Goal: Find specific page/section: Find specific page/section

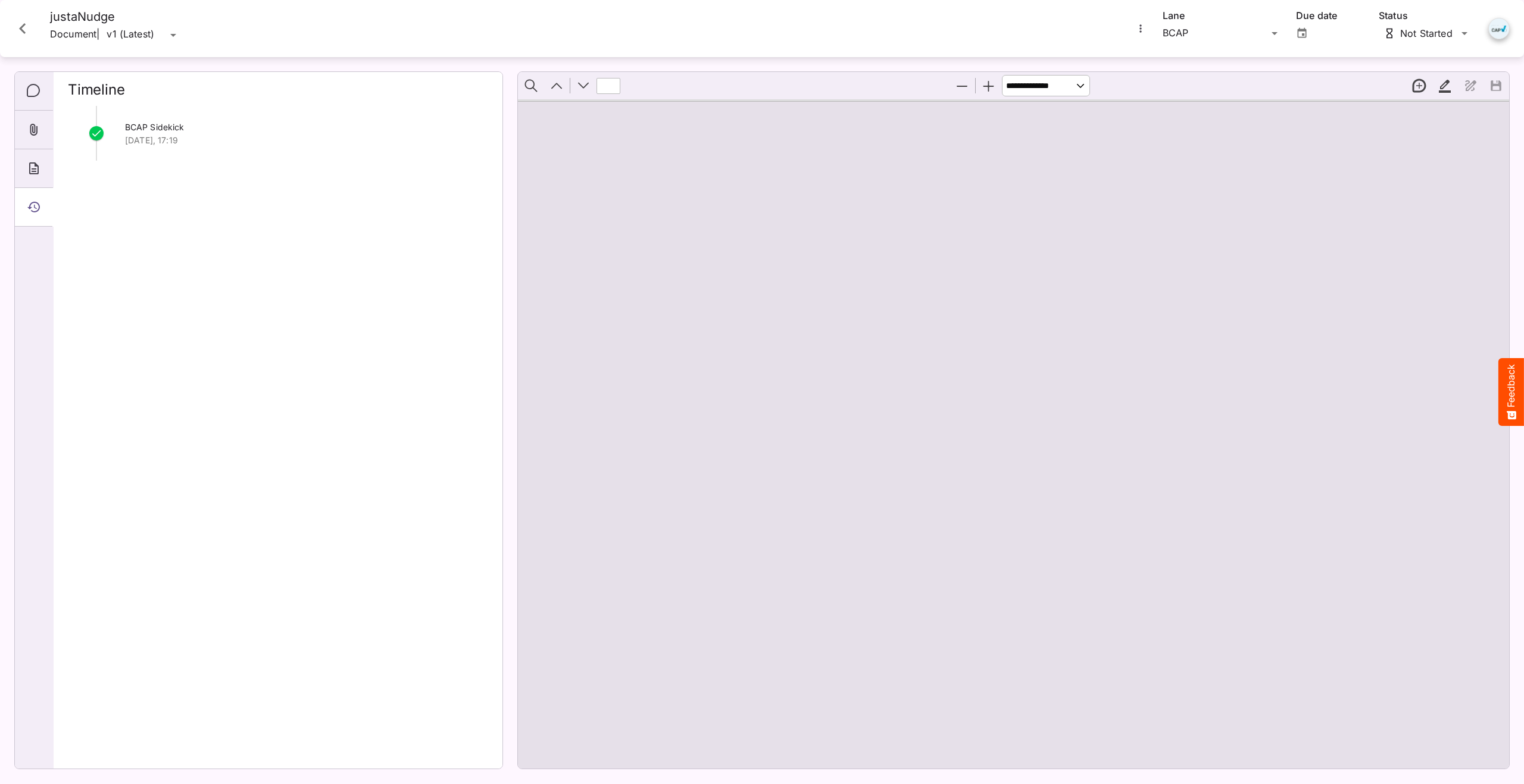
scroll to position [1882, 0]
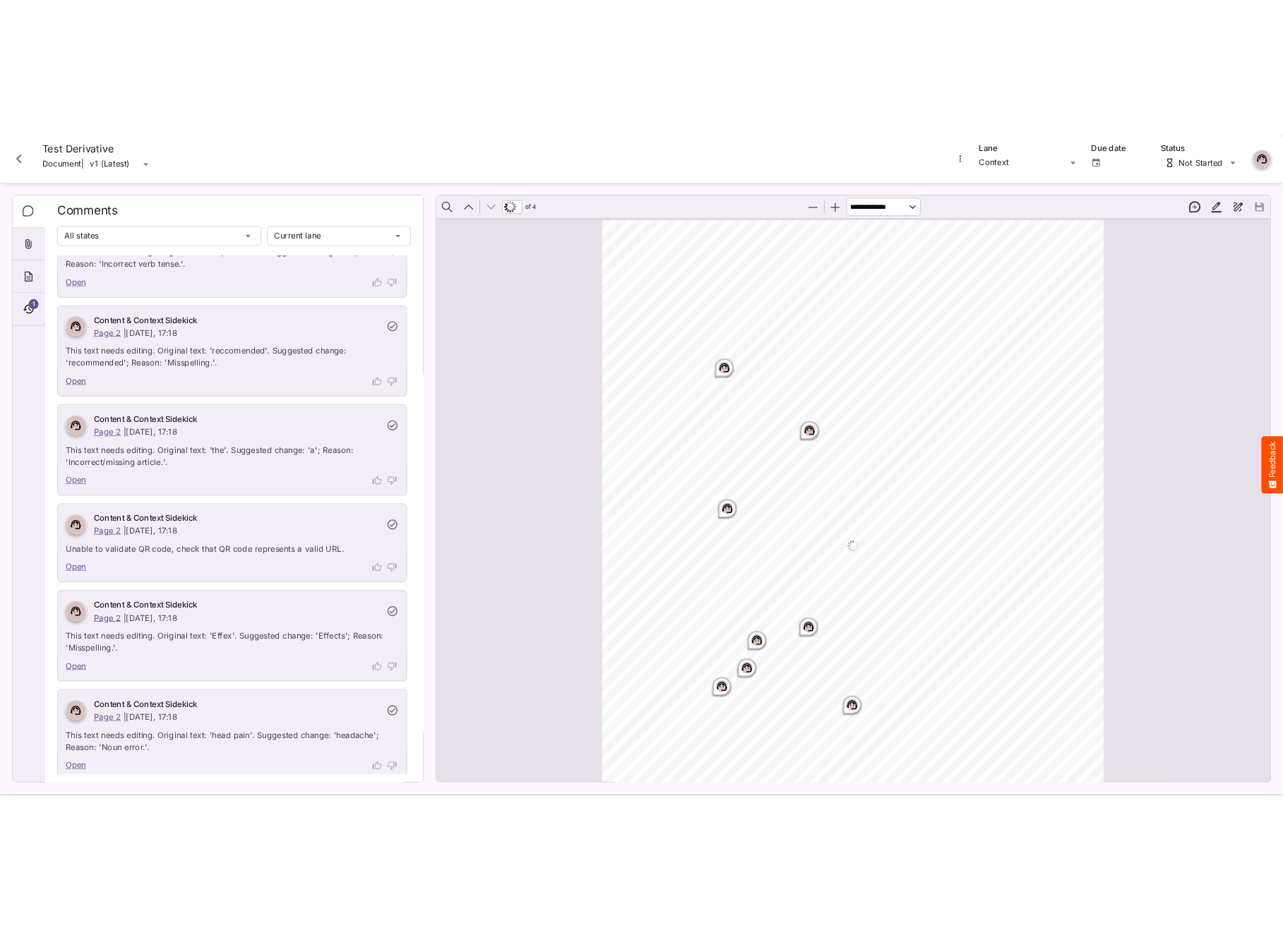
scroll to position [2783, 0]
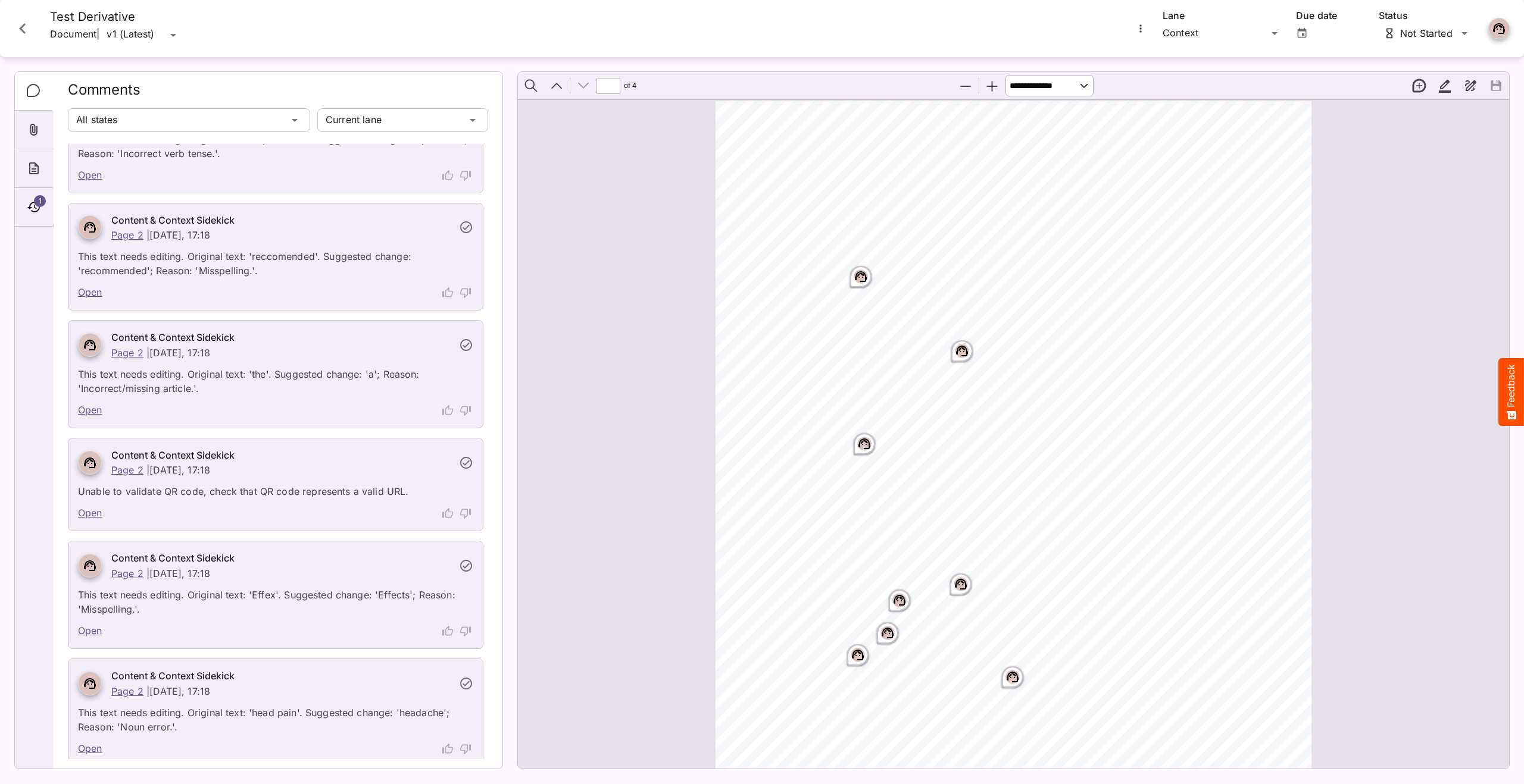
click at [424, 294] on div at bounding box center [289, 293] width 369 height 15
click at [450, 290] on div at bounding box center [448, 293] width 15 height 15
click at [1198, 26] on div "Context" at bounding box center [1215, 33] width 105 height 19
click at [1196, 30] on div "Context" at bounding box center [1215, 33] width 105 height 19
click at [1193, 50] on p "BCAP" at bounding box center [1222, 56] width 100 height 14
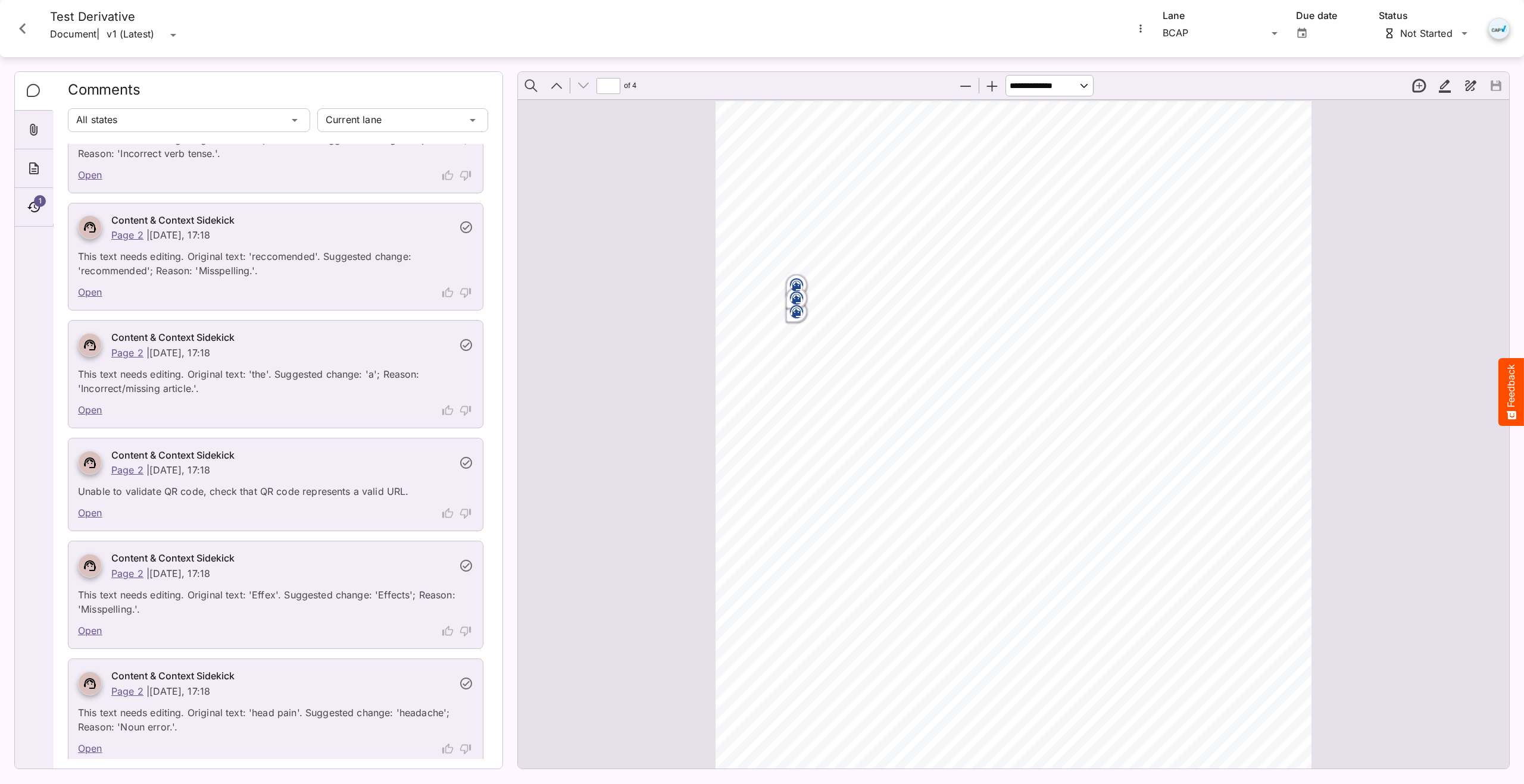
scroll to position [0, 0]
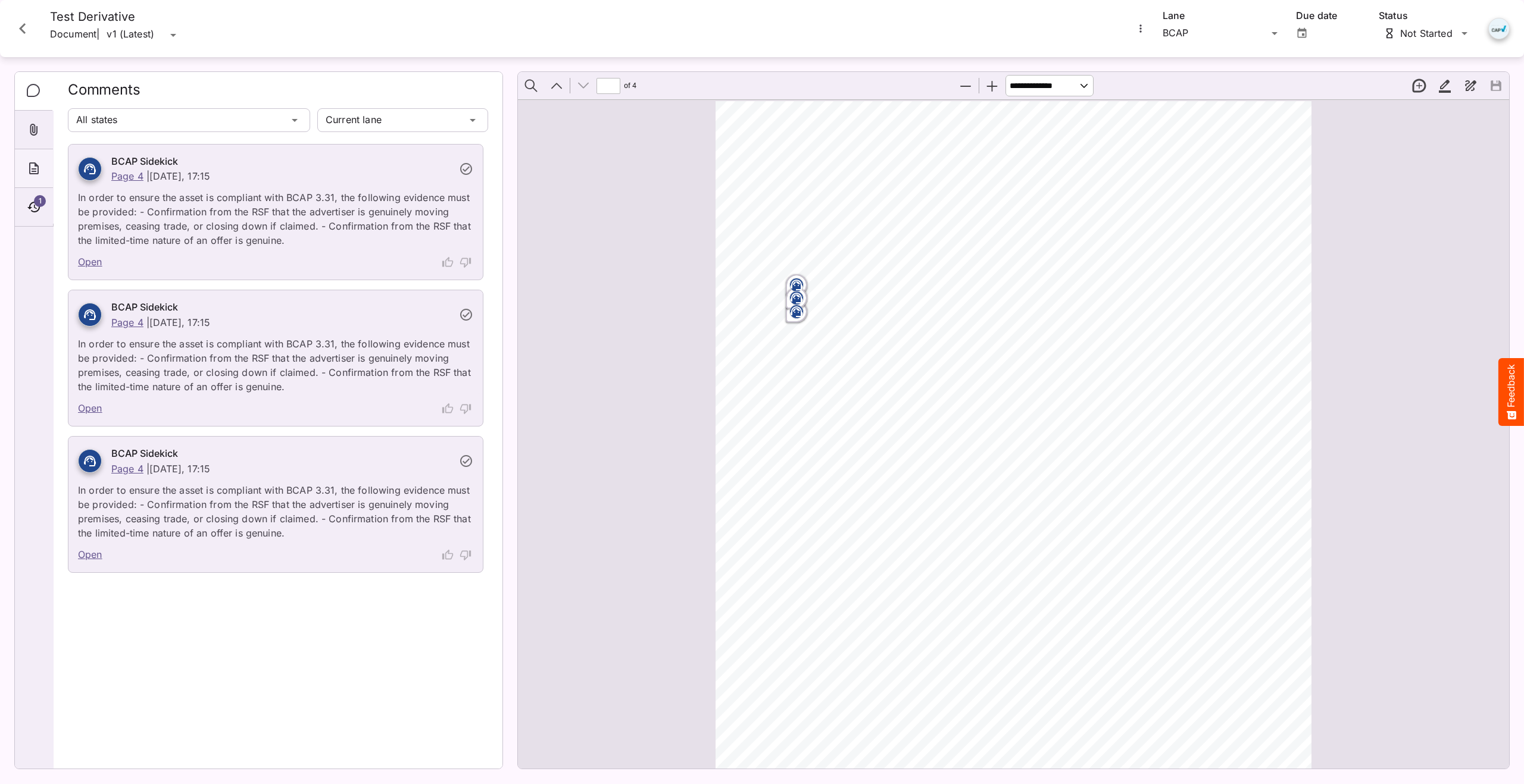
click at [36, 164] on icon "About" at bounding box center [34, 169] width 9 height 12
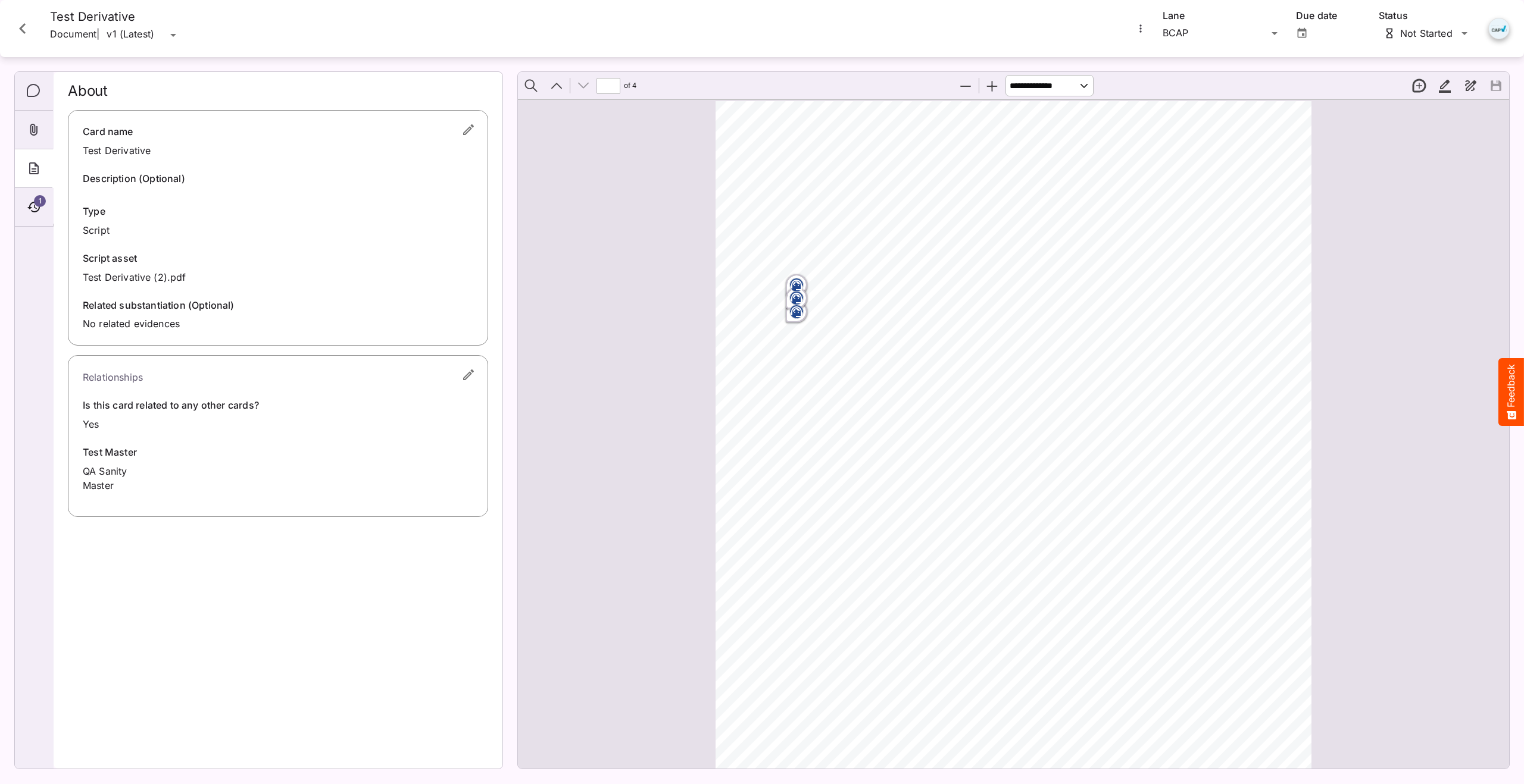
click at [472, 137] on icon "button" at bounding box center [468, 129] width 14 height 14
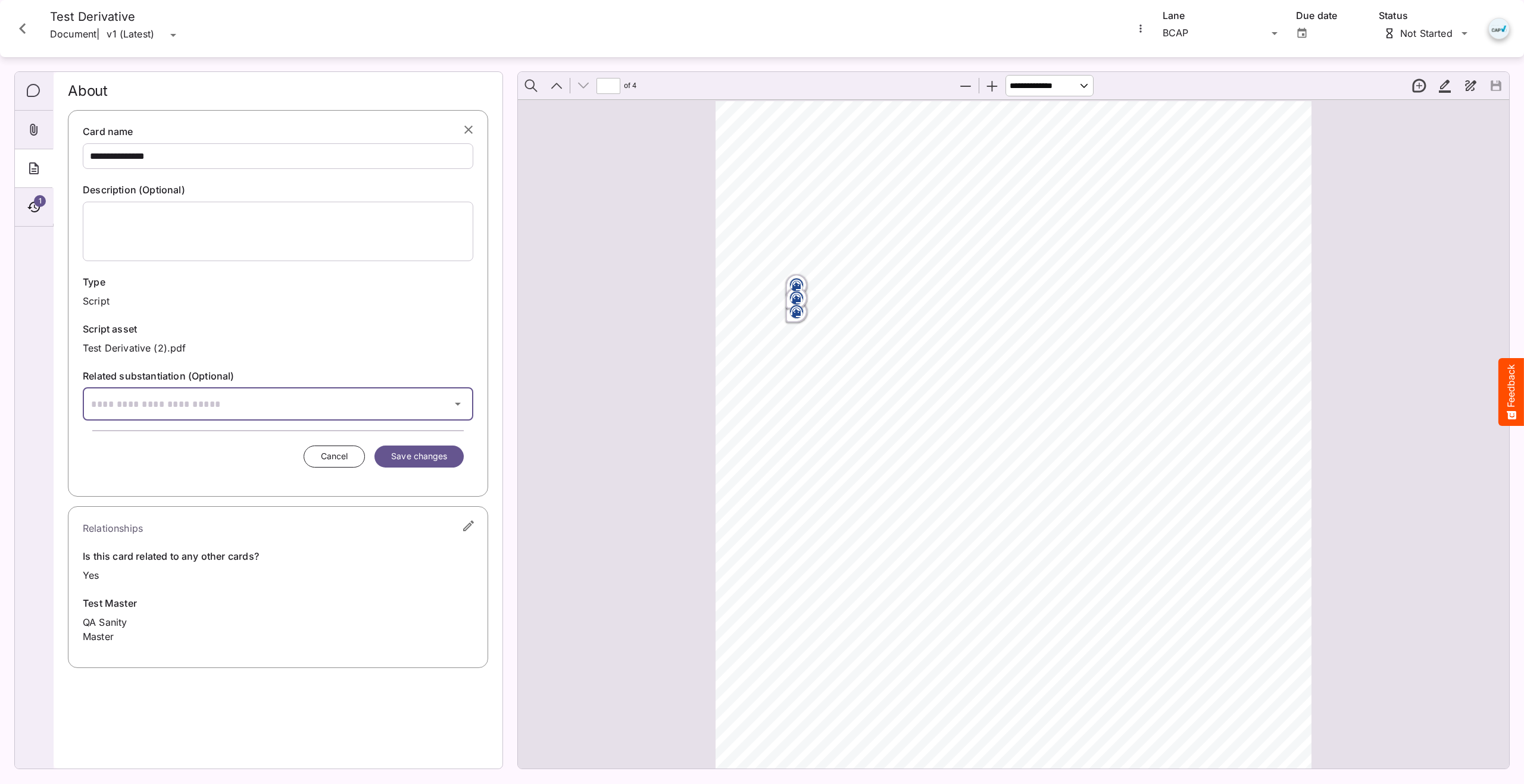
click at [250, 392] on input "text" at bounding box center [263, 405] width 361 height 34
click at [242, 401] on input "text" at bounding box center [263, 405] width 361 height 34
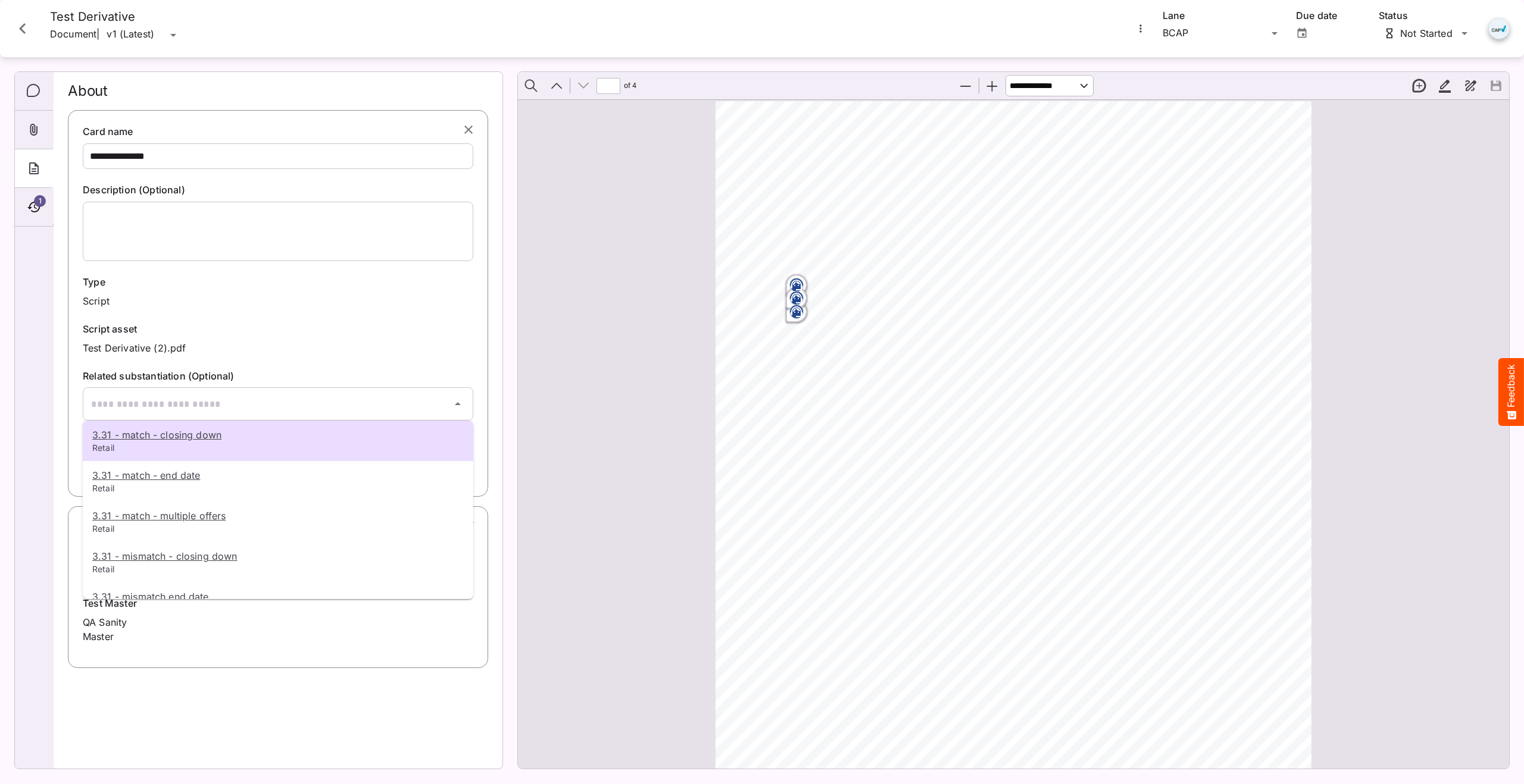
click at [71, 395] on div at bounding box center [762, 392] width 1524 height 784
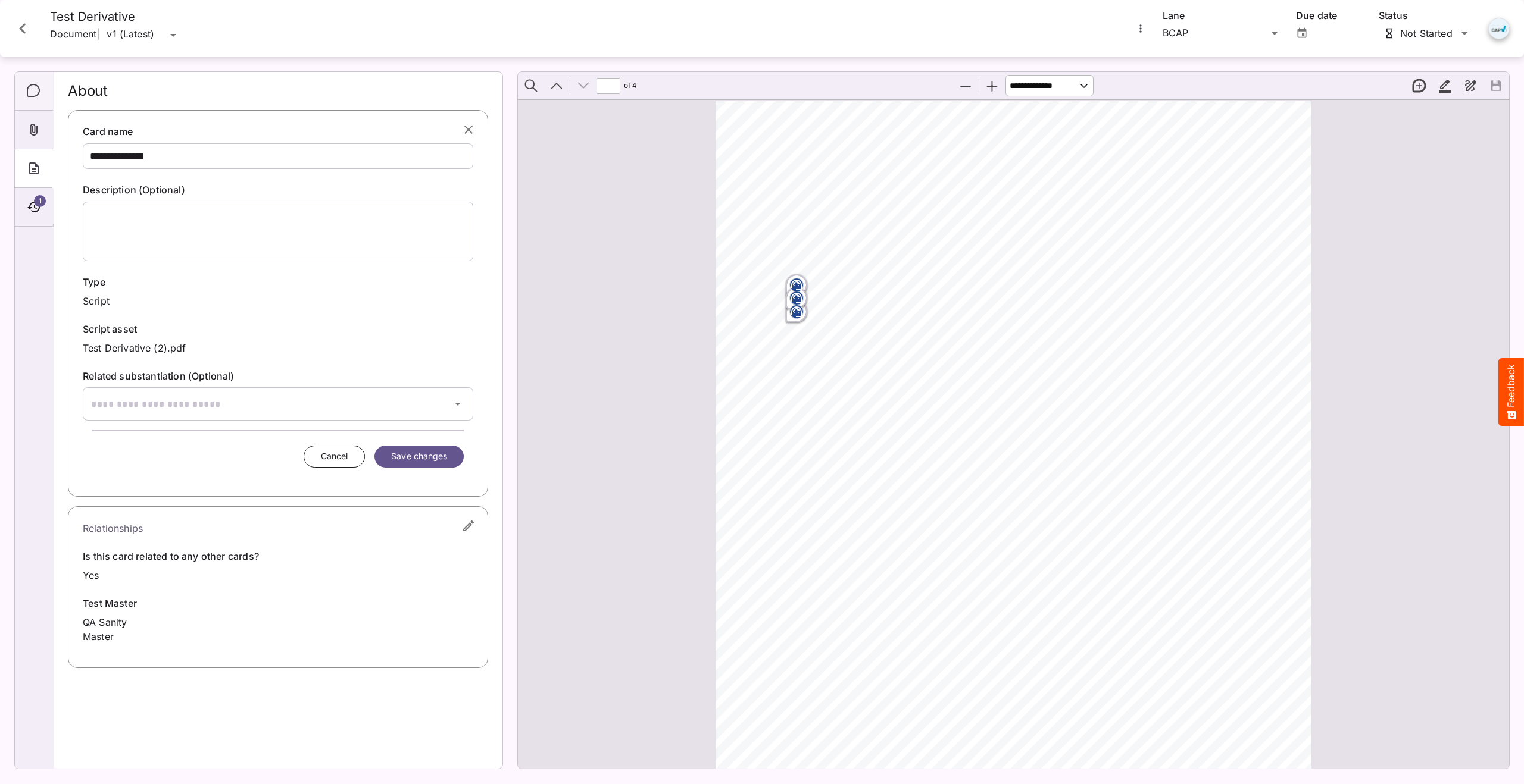
click at [35, 94] on icon "Comments" at bounding box center [34, 91] width 14 height 14
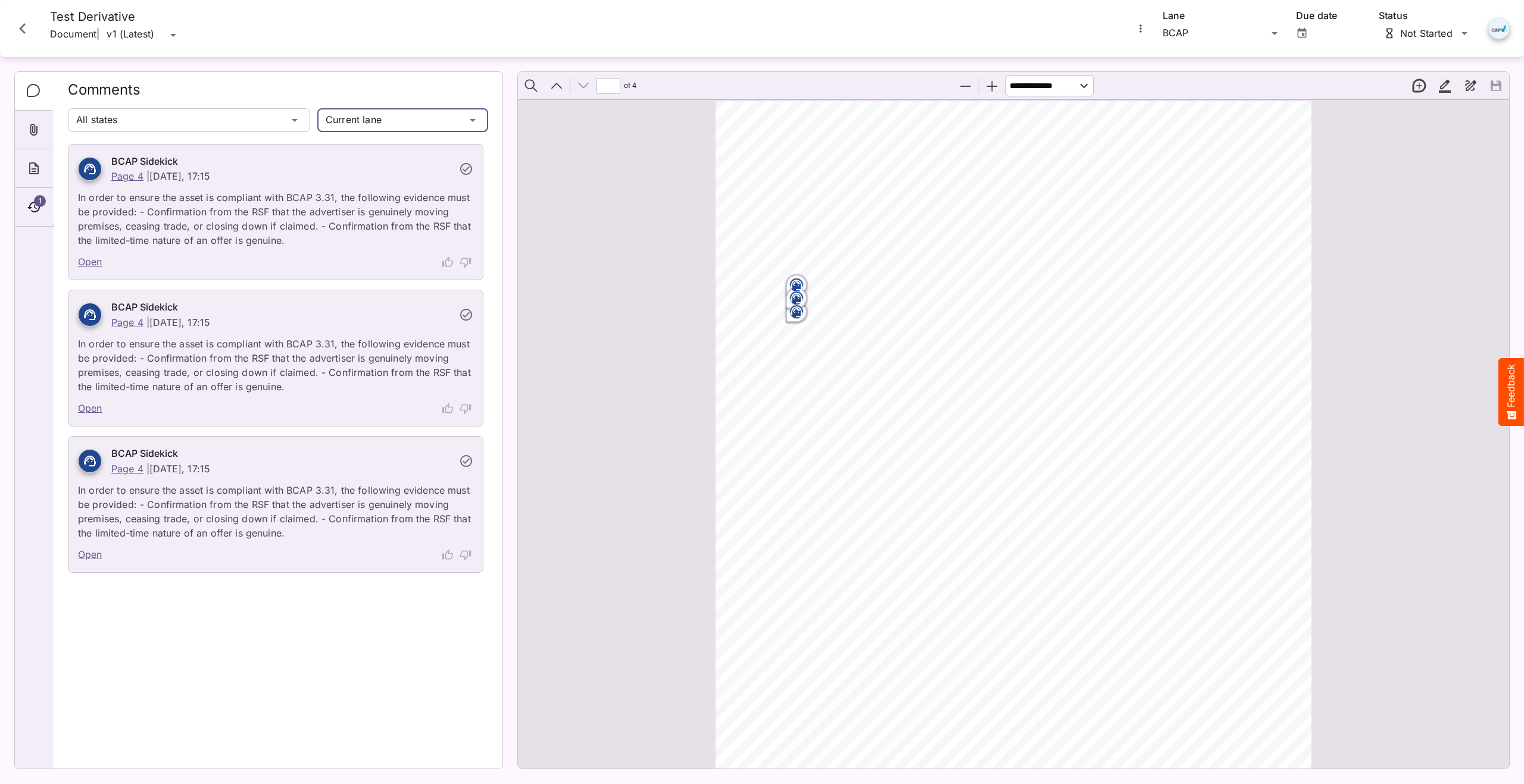
click at [374, 125] on div "Current lane" at bounding box center [391, 120] width 148 height 24
click at [266, 121] on div "All states" at bounding box center [177, 120] width 219 height 24
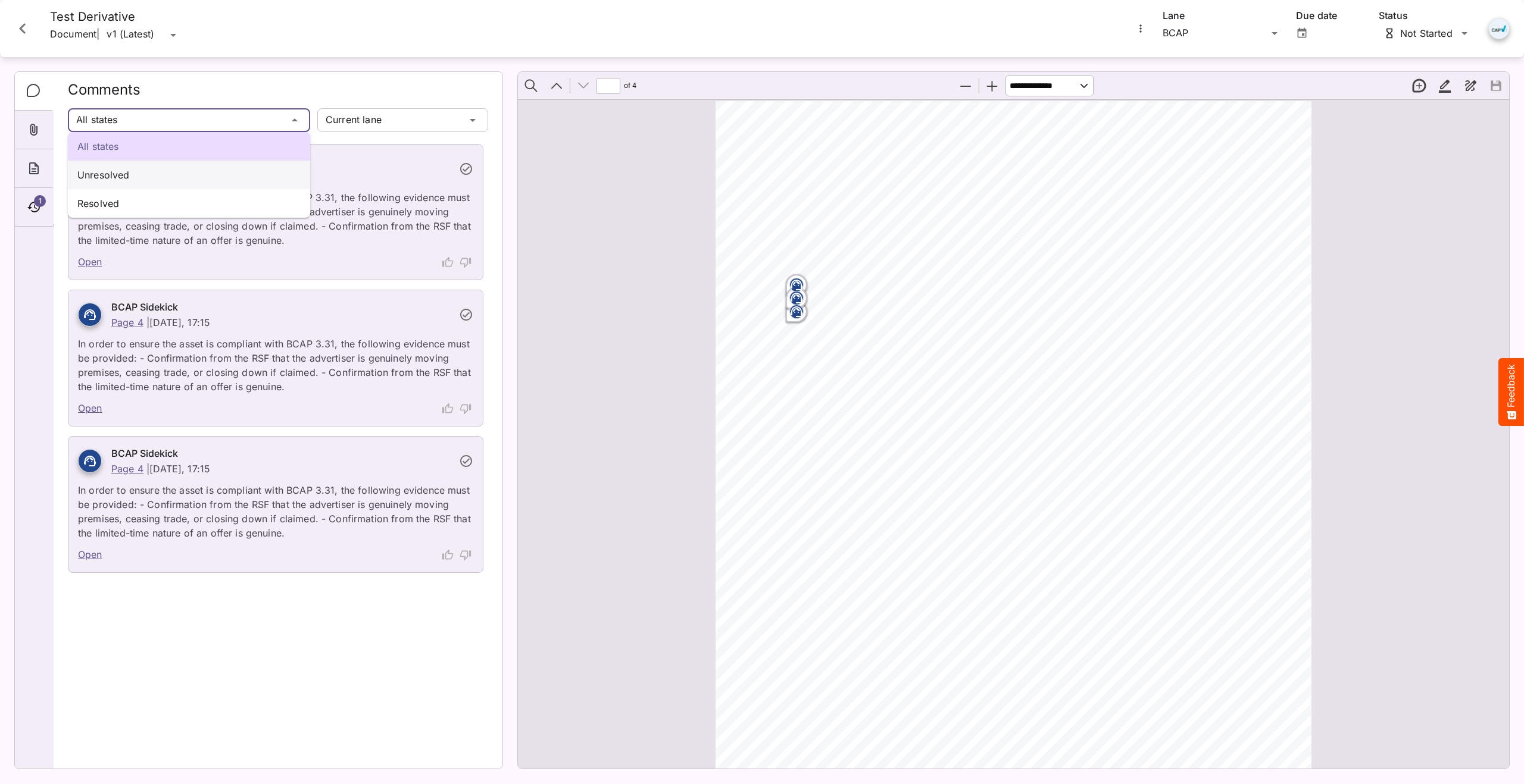
click at [194, 168] on p "Unresolved" at bounding box center [189, 175] width 223 height 14
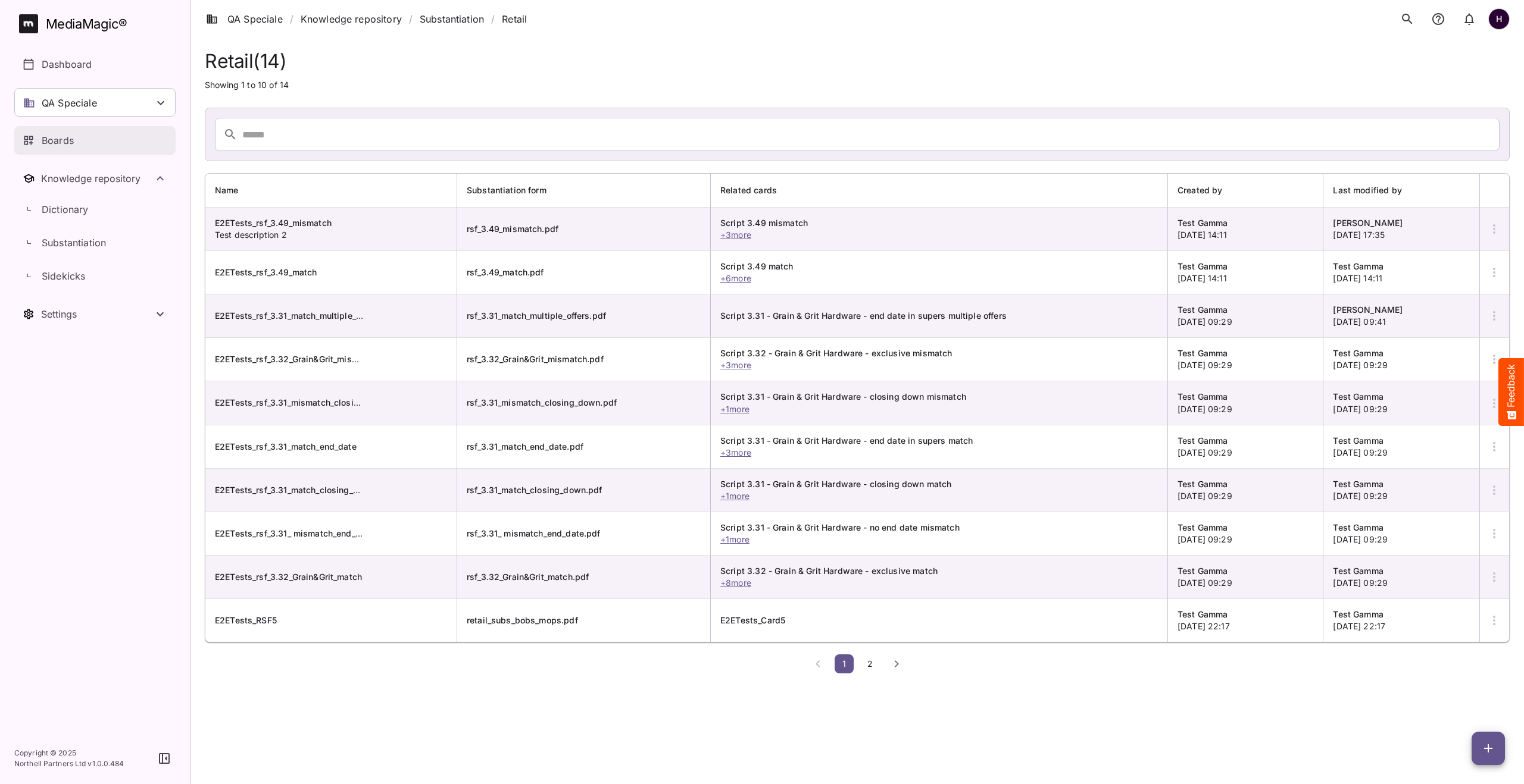
click at [66, 137] on p "Boards" at bounding box center [57, 140] width 32 height 14
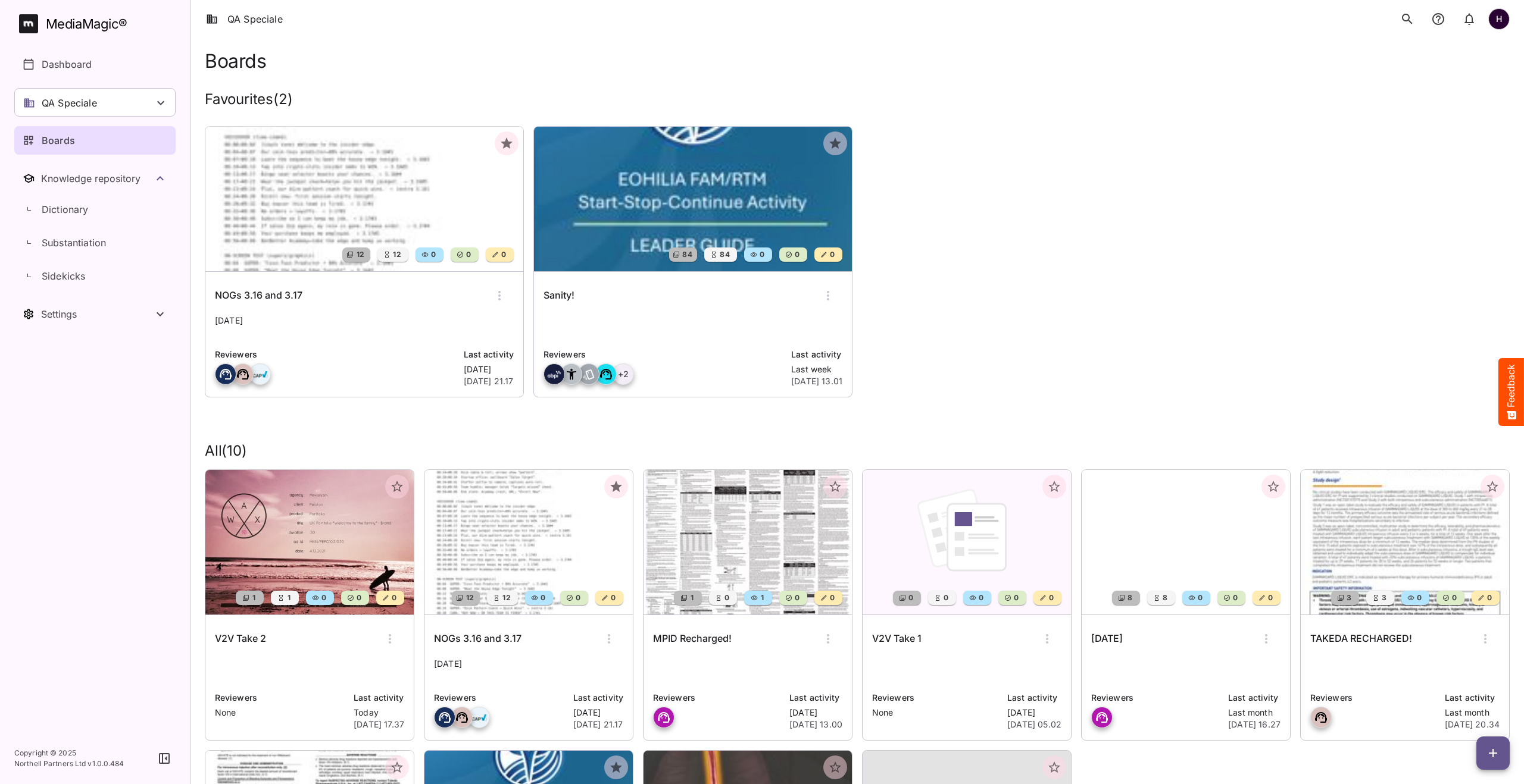
click at [305, 241] on img at bounding box center [364, 199] width 318 height 145
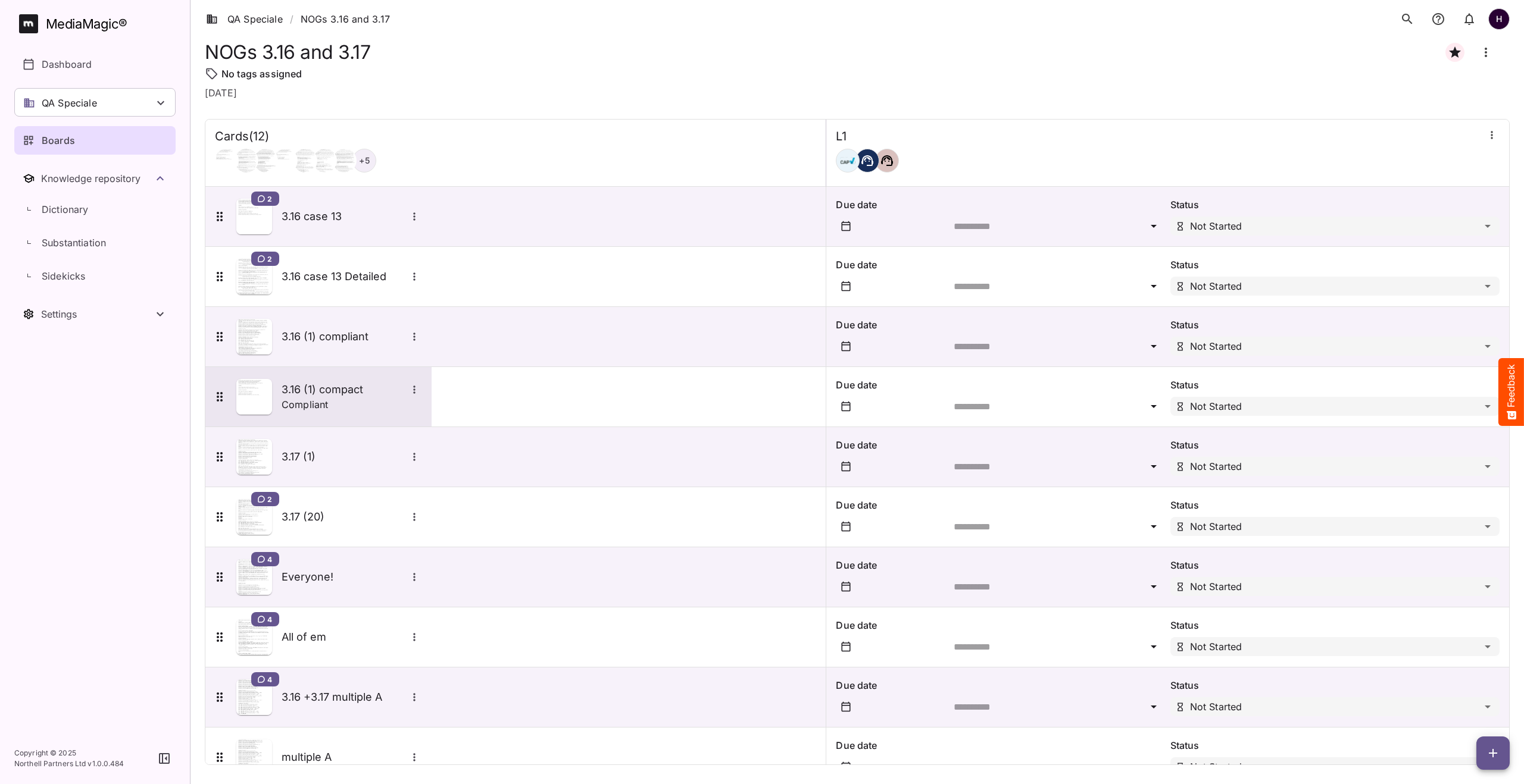
scroll to position [153, 0]
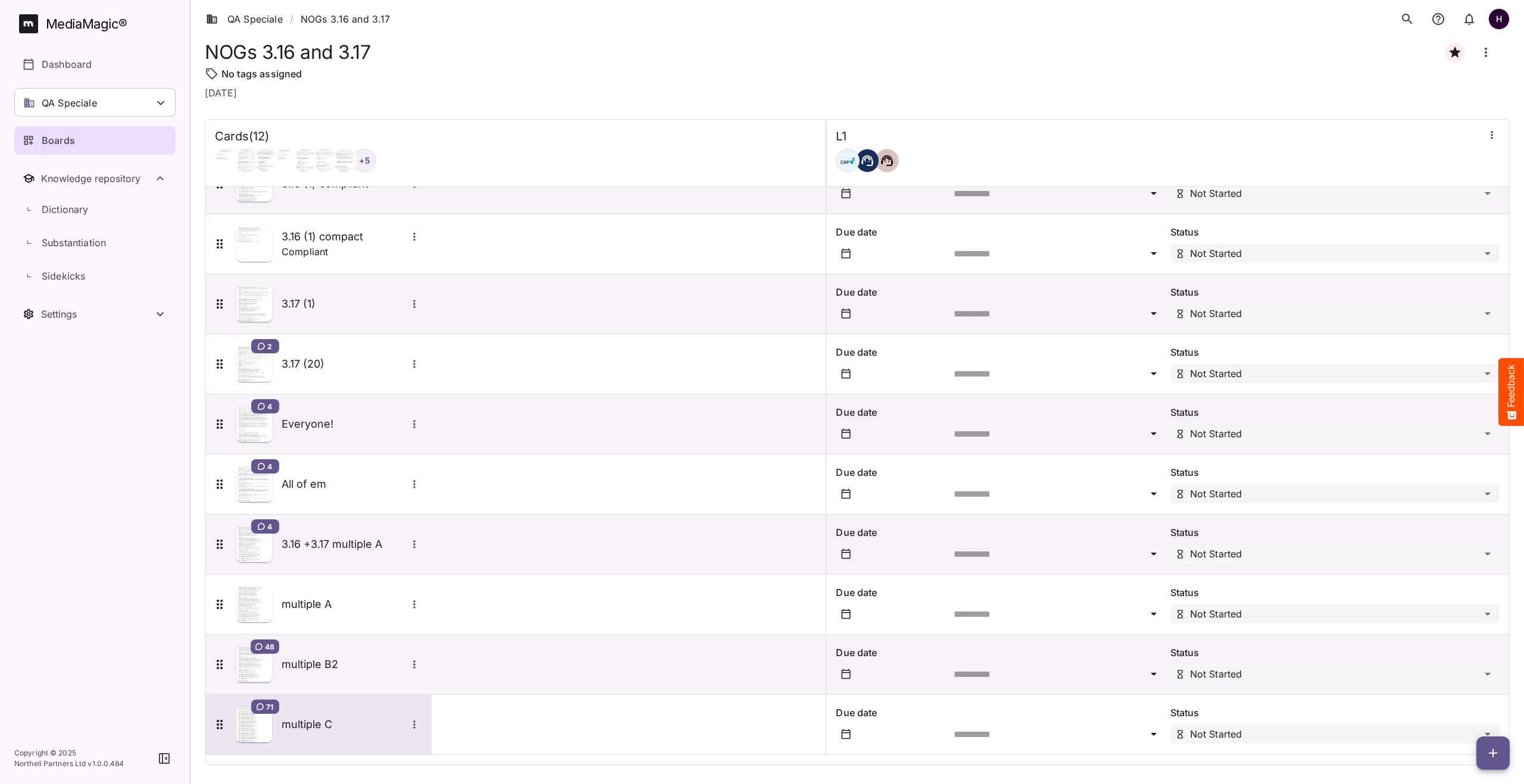
click at [352, 718] on h5 "multiple C" at bounding box center [344, 724] width 125 height 14
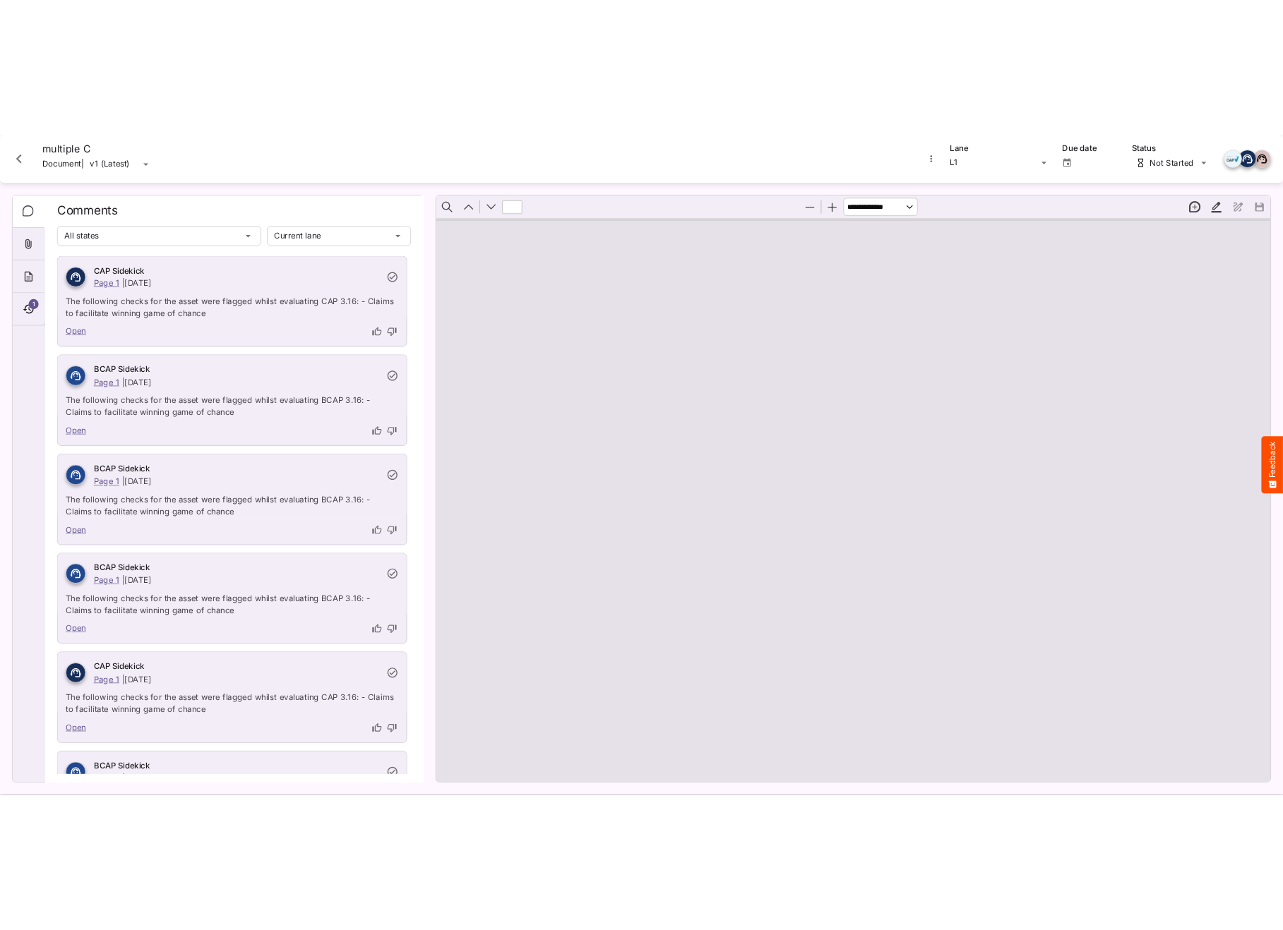
scroll to position [181, 0]
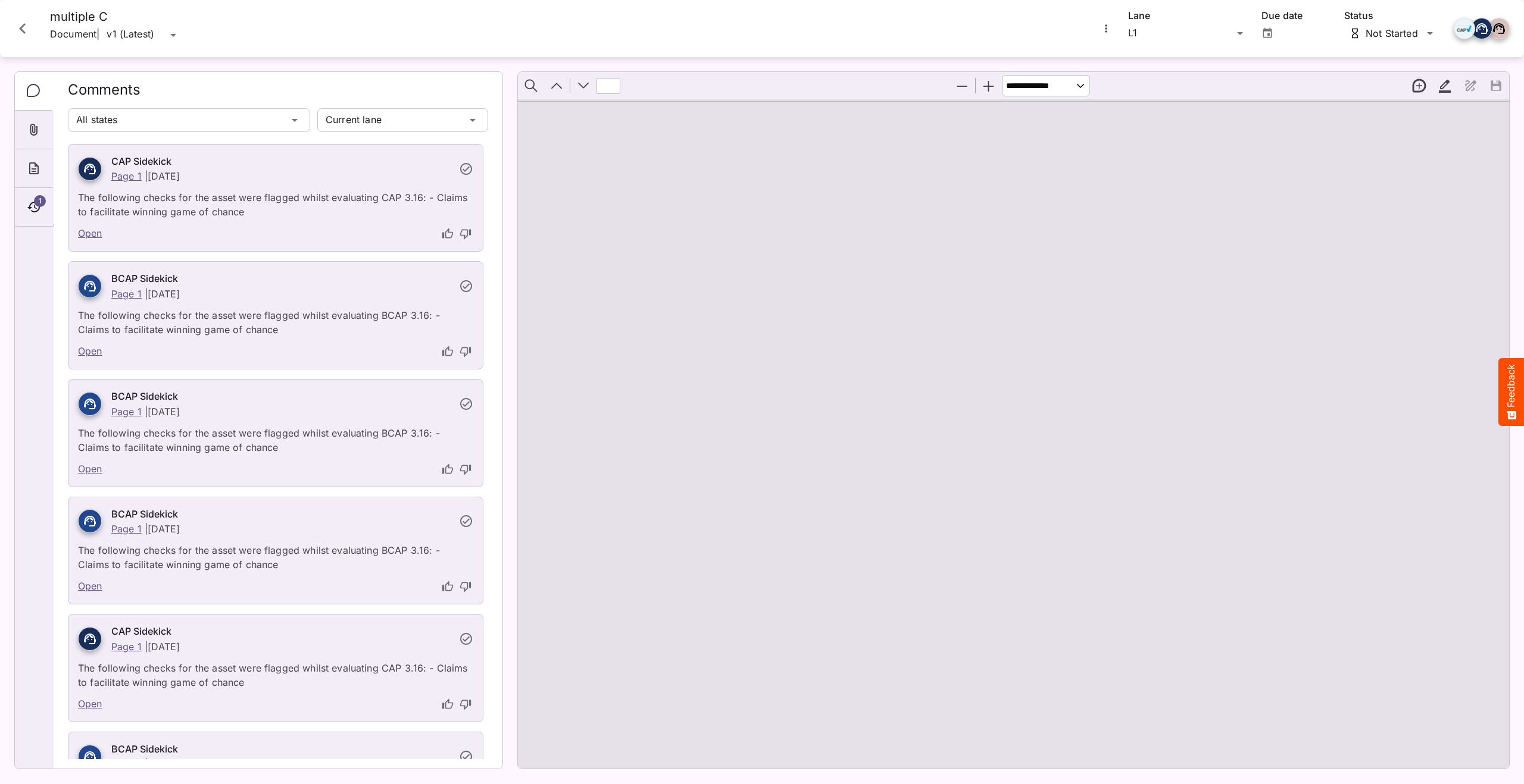
click at [26, 19] on icon "Close card" at bounding box center [22, 28] width 21 height 21
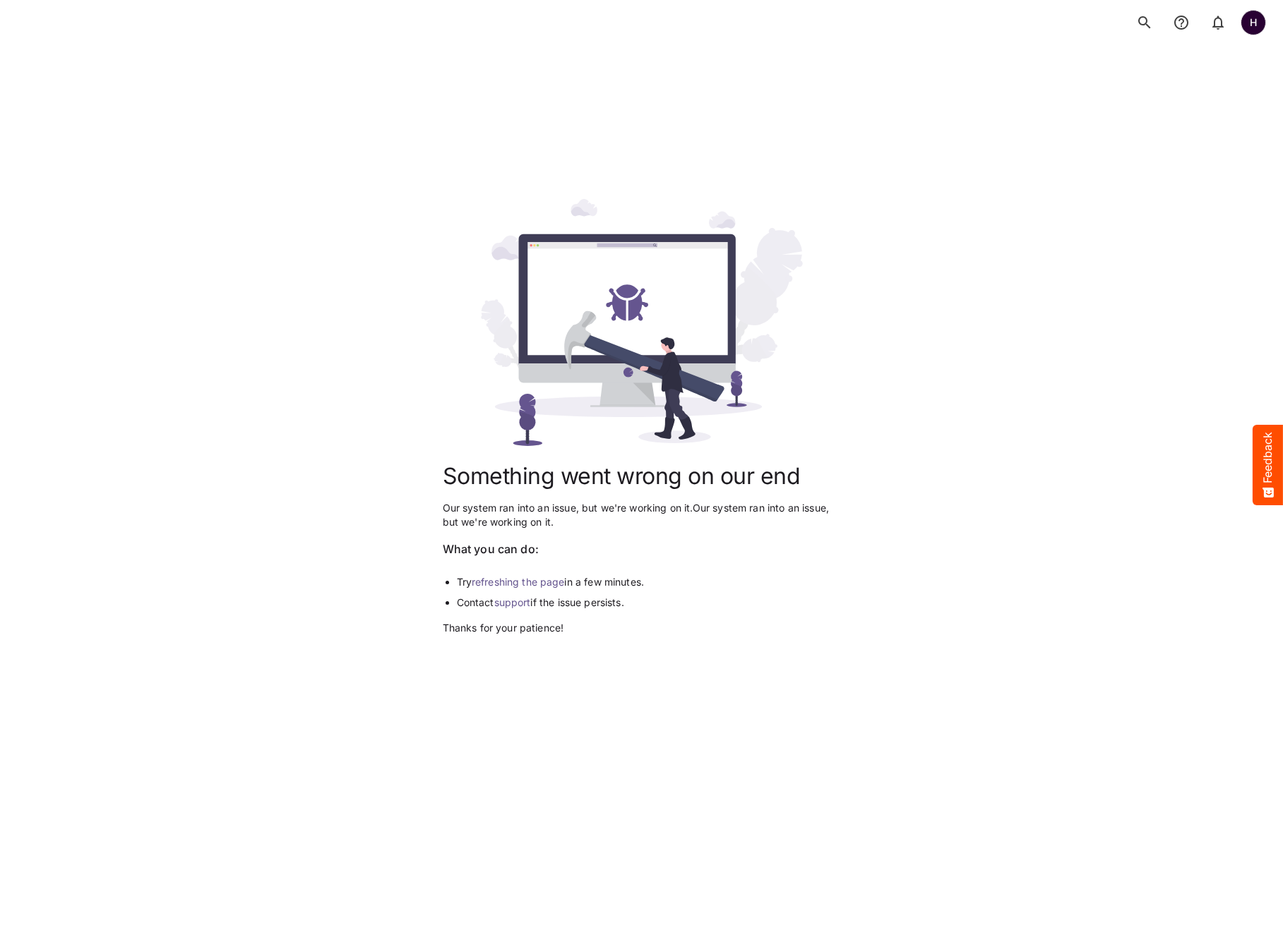
click at [498, 587] on link "refreshing the page" at bounding box center [518, 582] width 93 height 12
